Goal: Task Accomplishment & Management: Complete application form

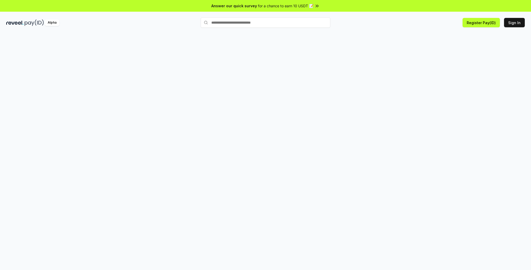
click at [239, 25] on input "text" at bounding box center [266, 22] width 130 height 10
type input "****"
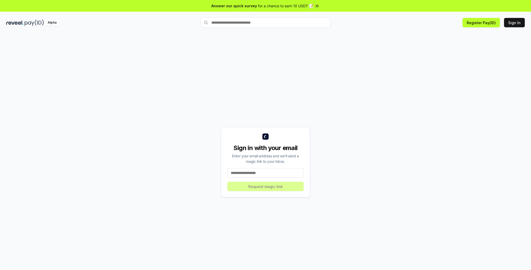
click at [264, 78] on div "Sign in with your email Enter your email address and we’ll send a magic link to…" at bounding box center [265, 162] width 519 height 245
